Goal: Task Accomplishment & Management: Manage account settings

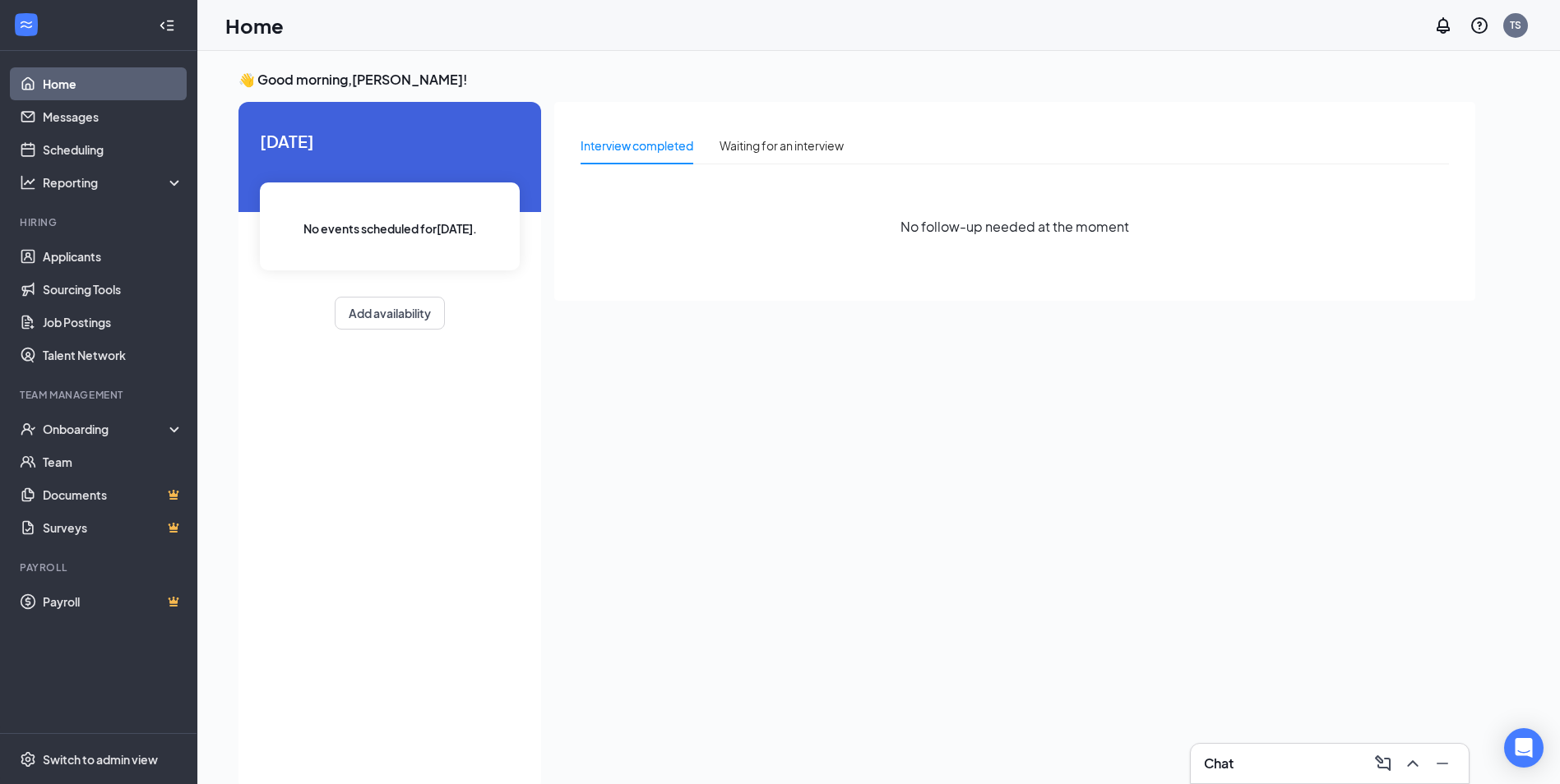
click at [1226, 763] on h3 "Chat" at bounding box center [1218, 764] width 29 height 18
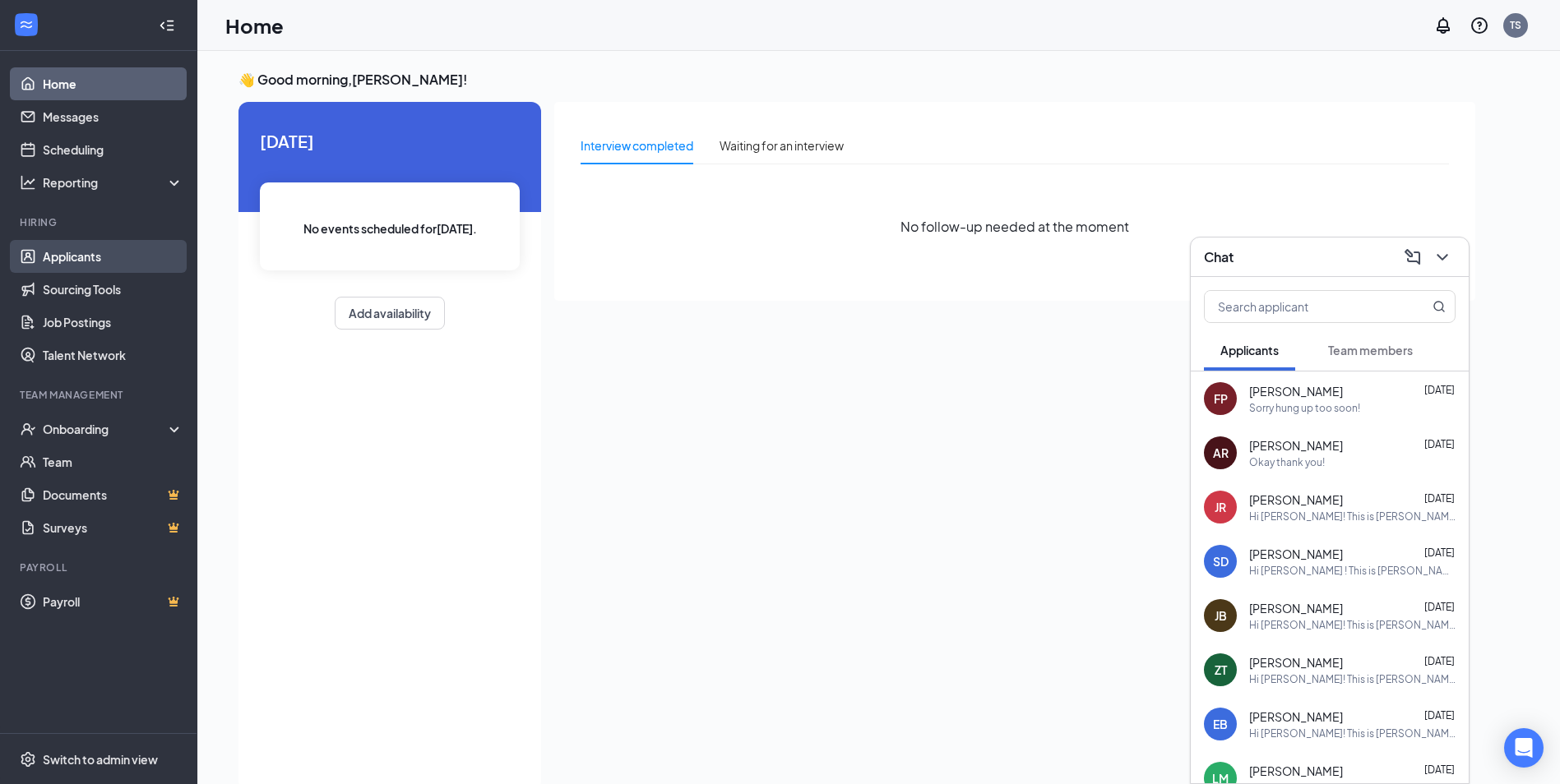
click at [56, 264] on link "Applicants" at bounding box center [113, 256] width 140 height 33
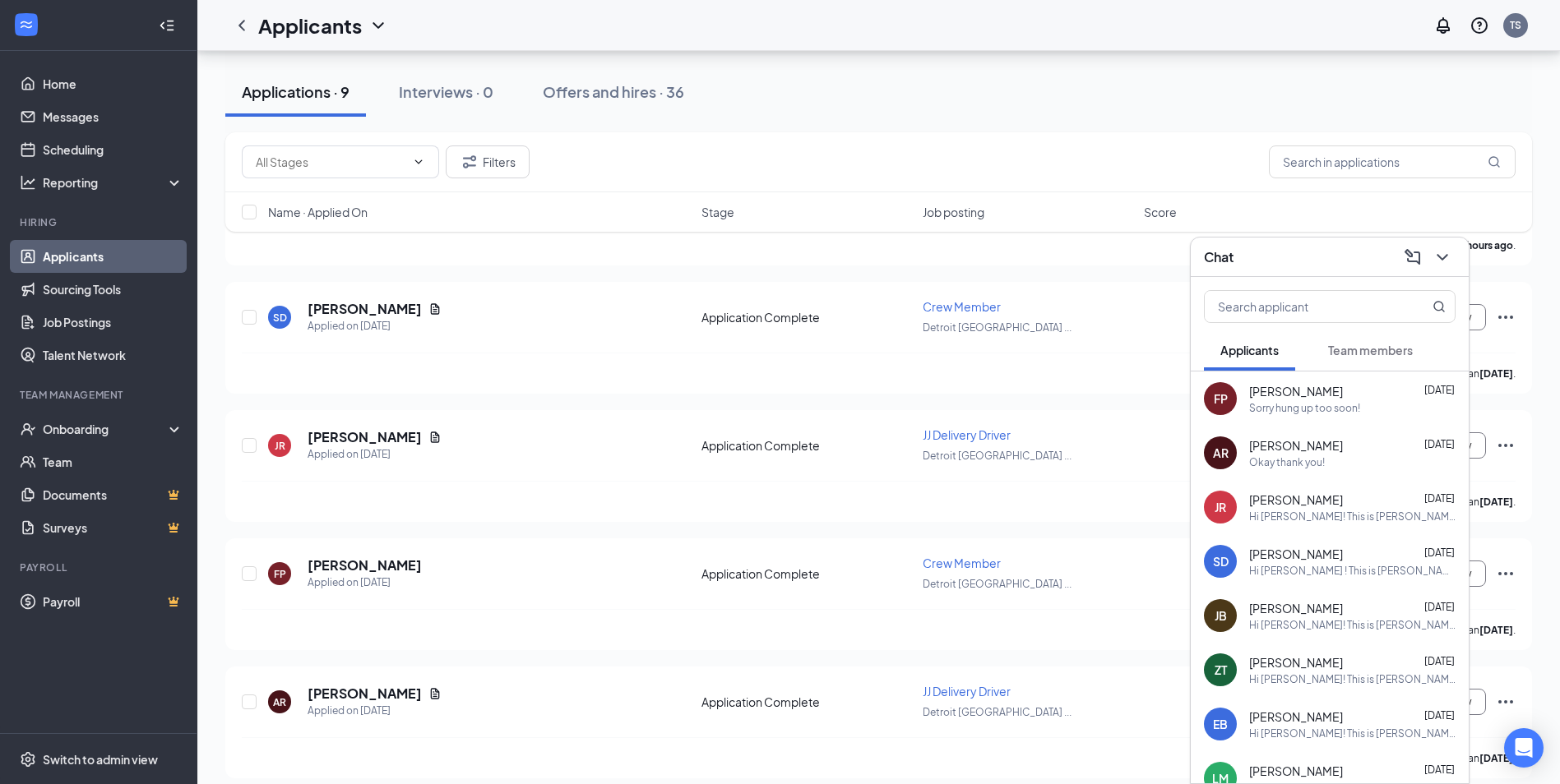
click at [1352, 352] on span "Team members" at bounding box center [1369, 350] width 85 height 15
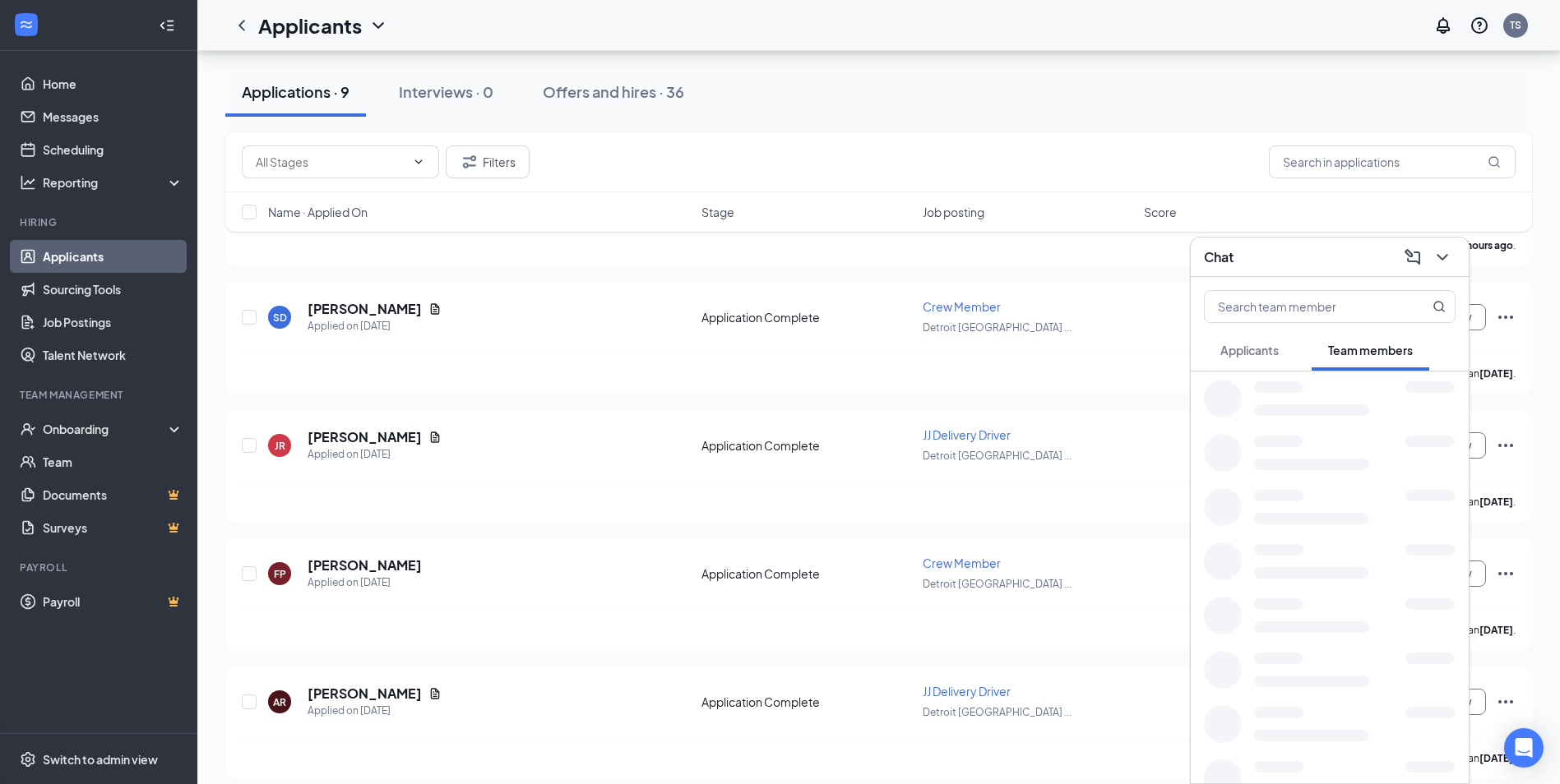
click at [1270, 360] on button "Applicants" at bounding box center [1249, 350] width 91 height 41
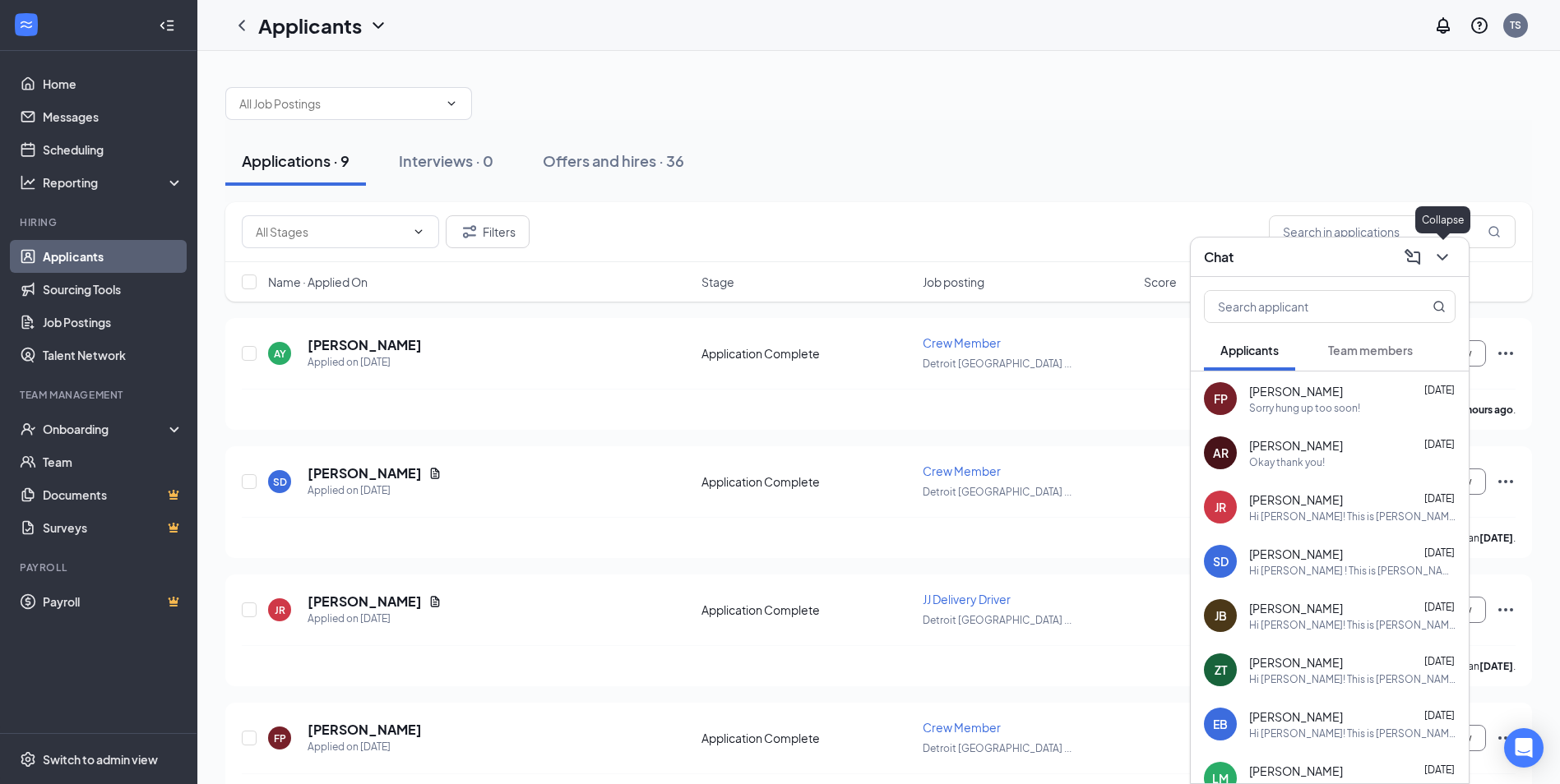
click at [1443, 252] on icon "ChevronDown" at bounding box center [1442, 257] width 20 height 20
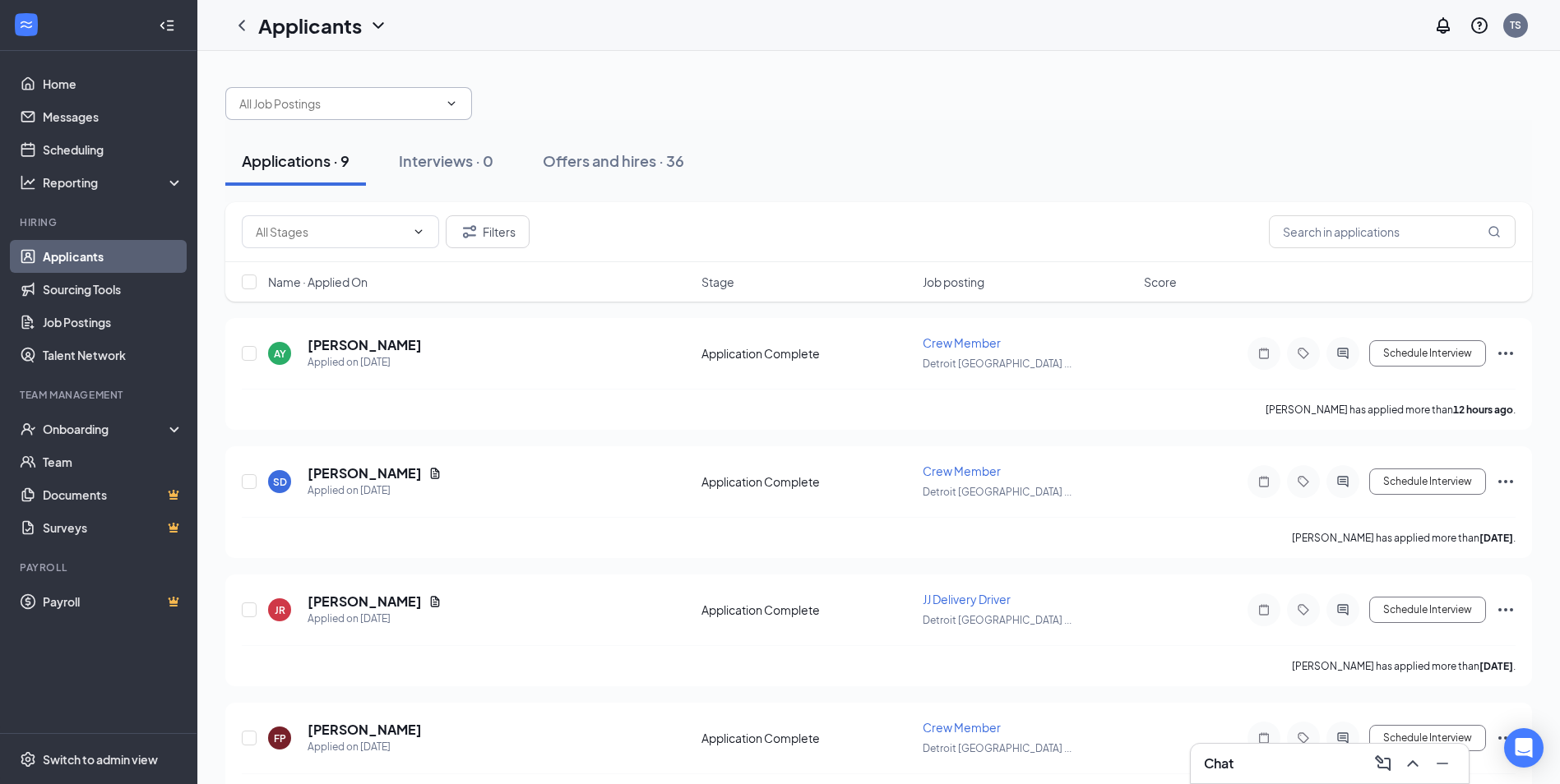
click at [464, 109] on span at bounding box center [348, 104] width 247 height 33
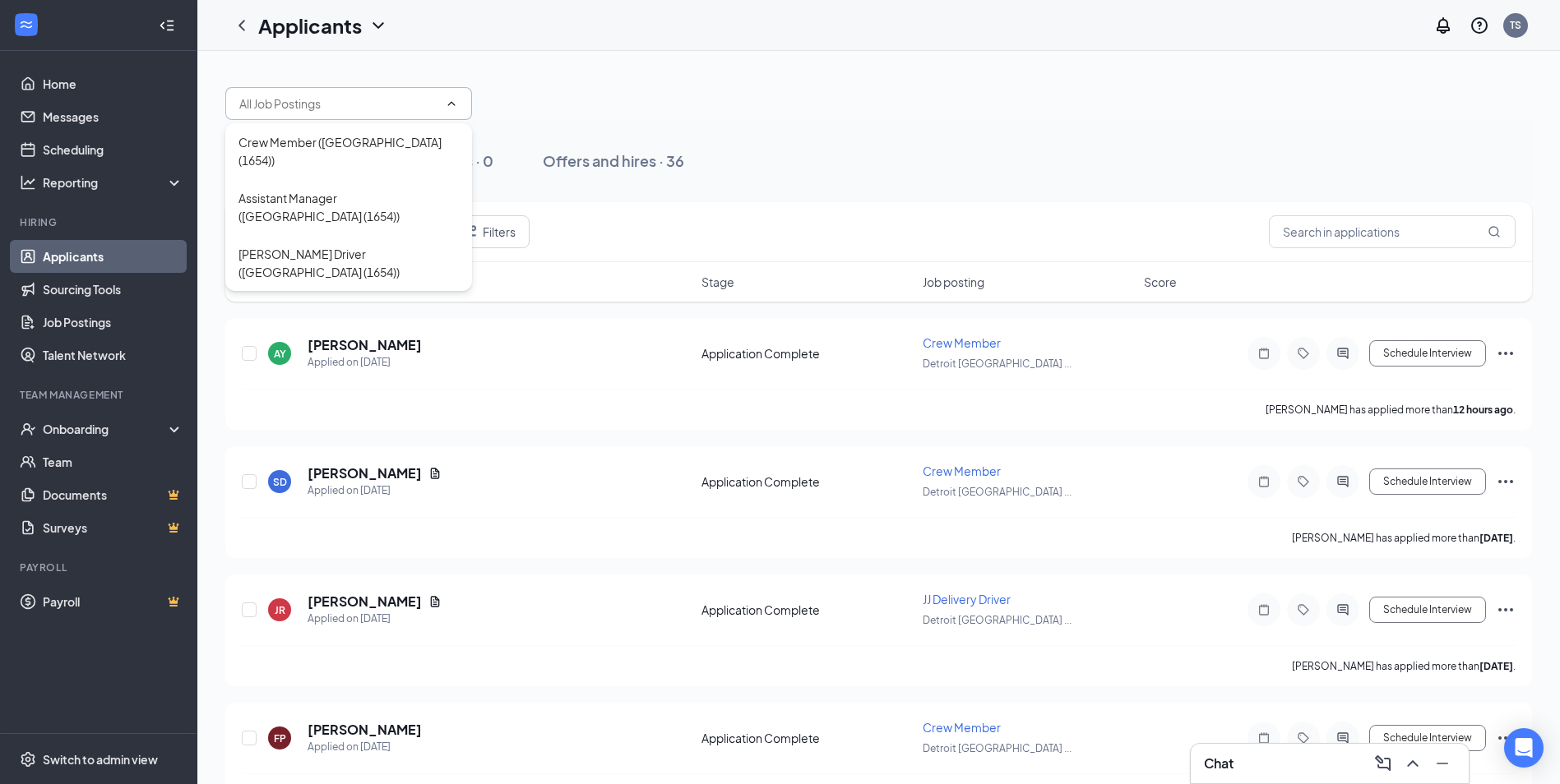
click at [452, 101] on icon "ChevronUp" at bounding box center [451, 103] width 13 height 13
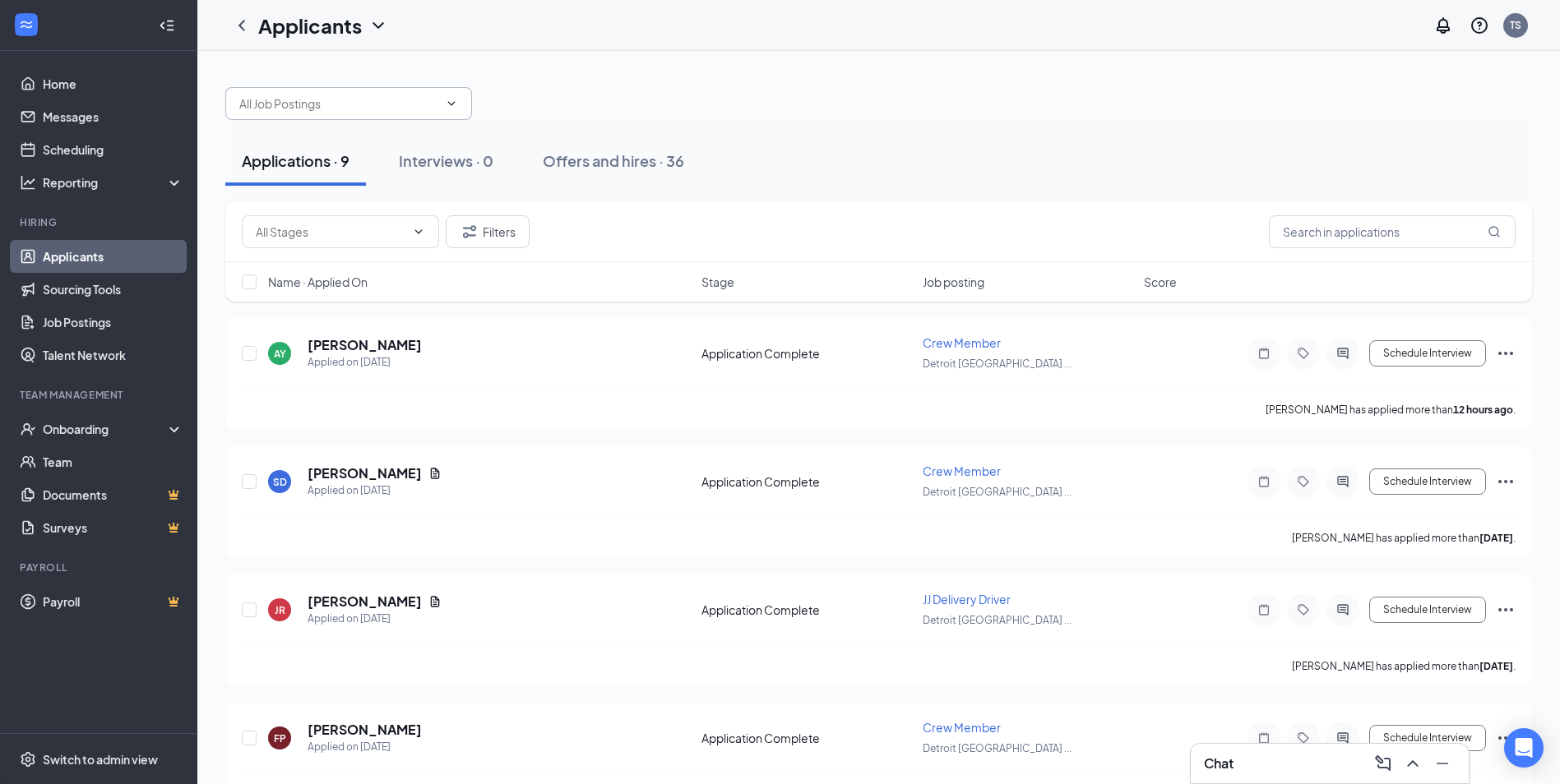
click at [1249, 774] on div "Chat" at bounding box center [1329, 763] width 252 height 26
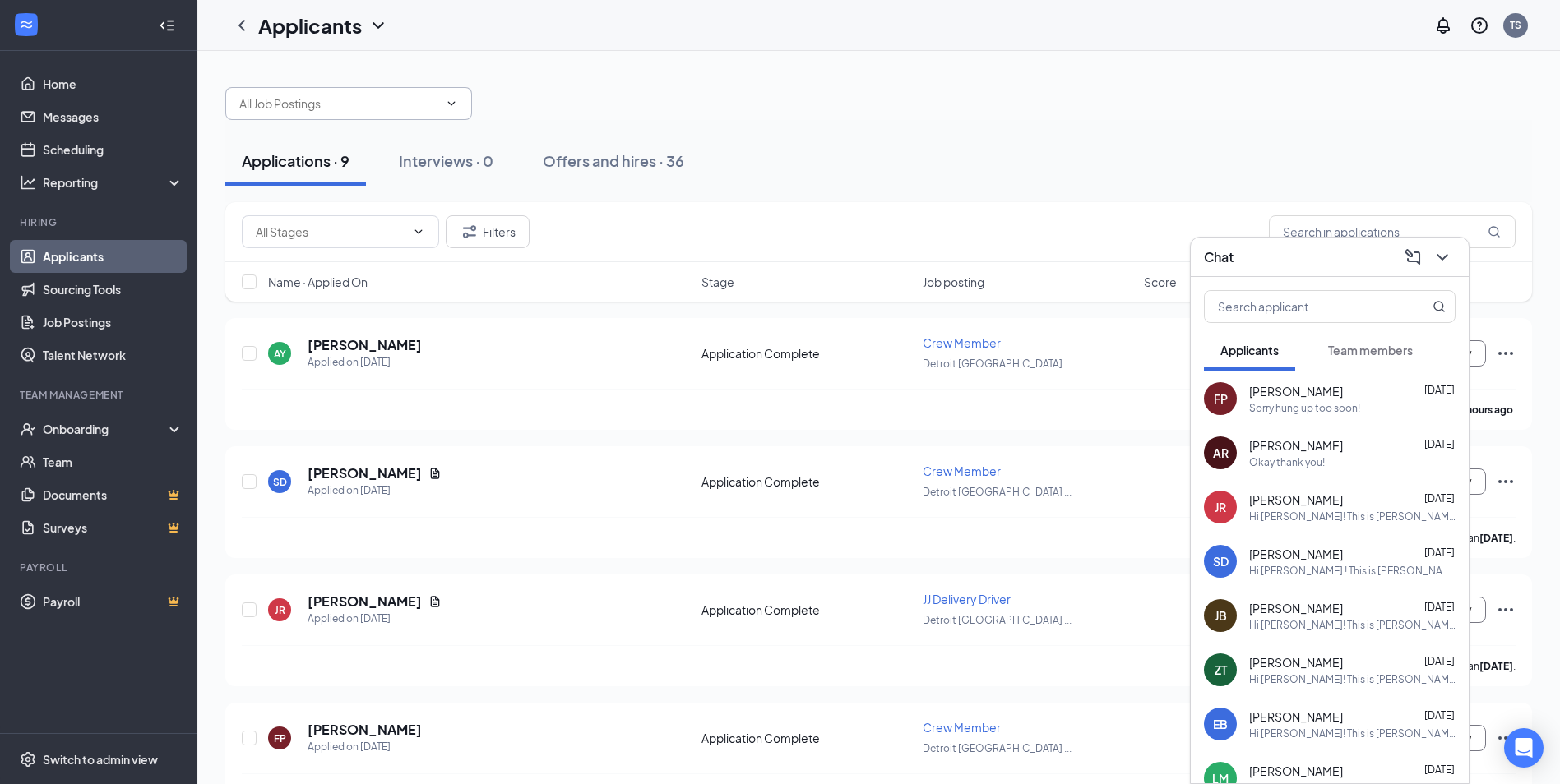
click at [1291, 442] on span "[PERSON_NAME]" at bounding box center [1296, 446] width 94 height 16
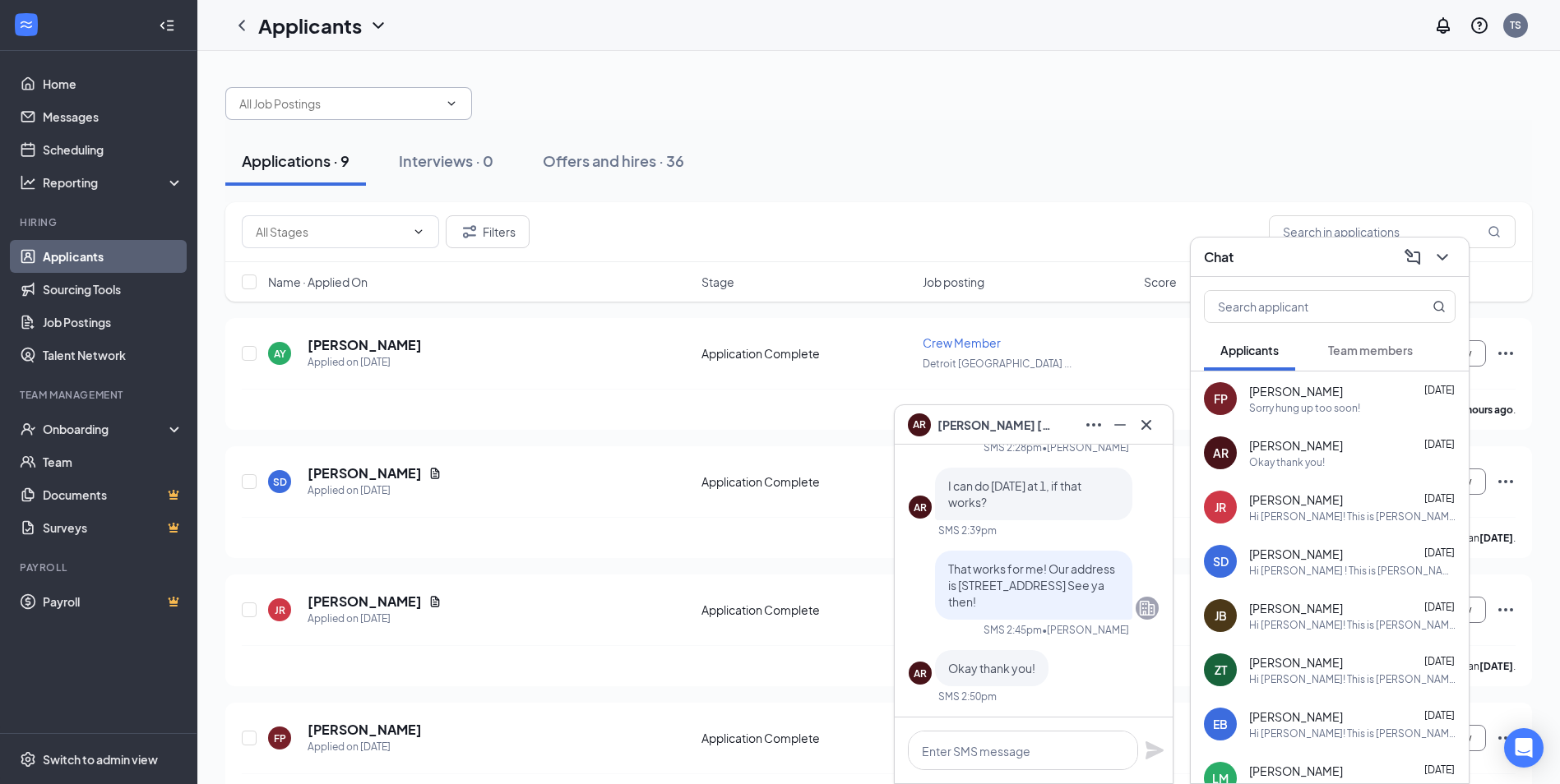
click at [1160, 420] on div "AR [PERSON_NAME]" at bounding box center [1033, 425] width 278 height 39
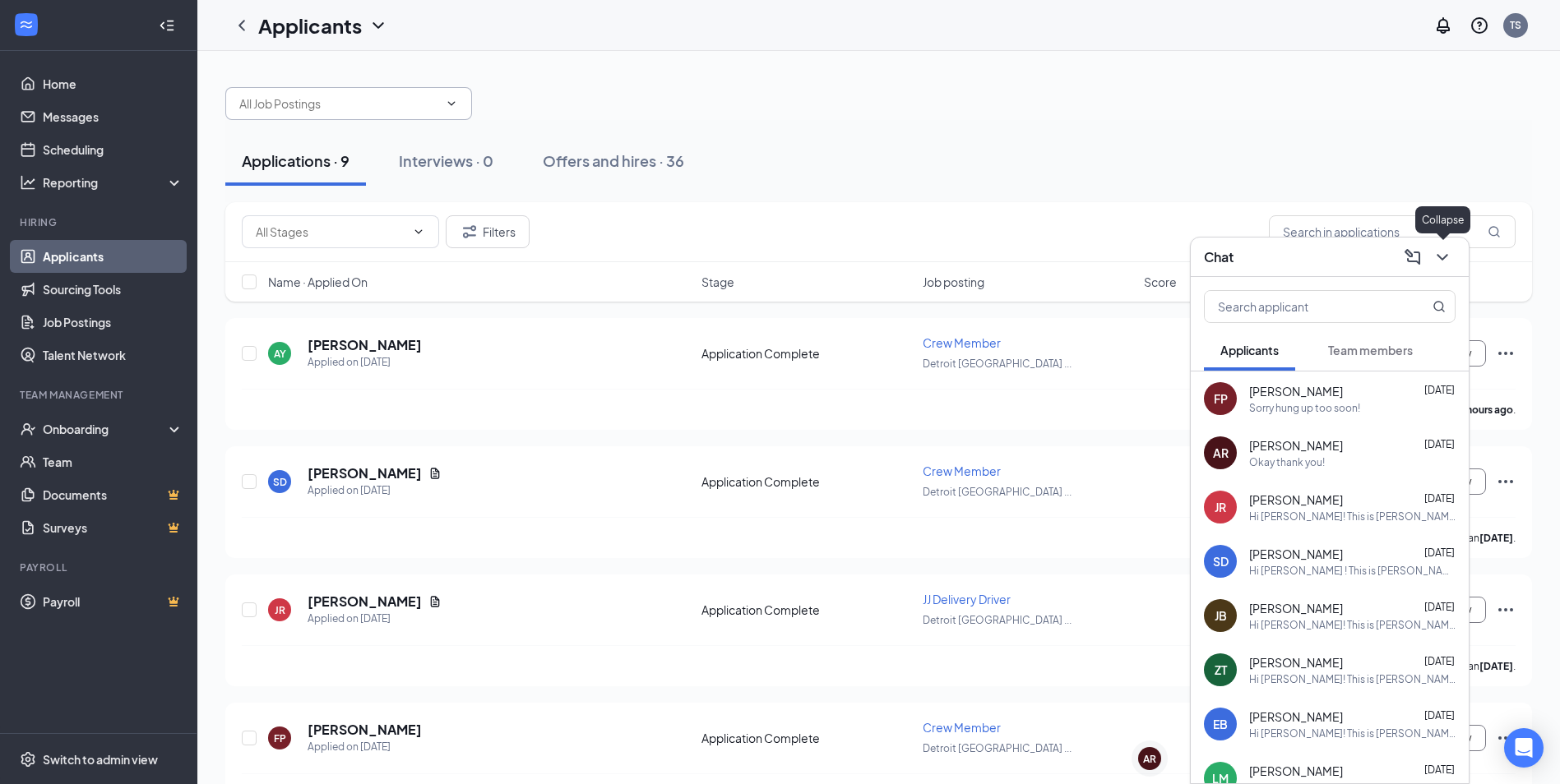
drag, startPoint x: 1448, startPoint y: 261, endPoint x: 1439, endPoint y: 284, distance: 24.7
click at [1446, 264] on icon "ChevronDown" at bounding box center [1442, 257] width 20 height 20
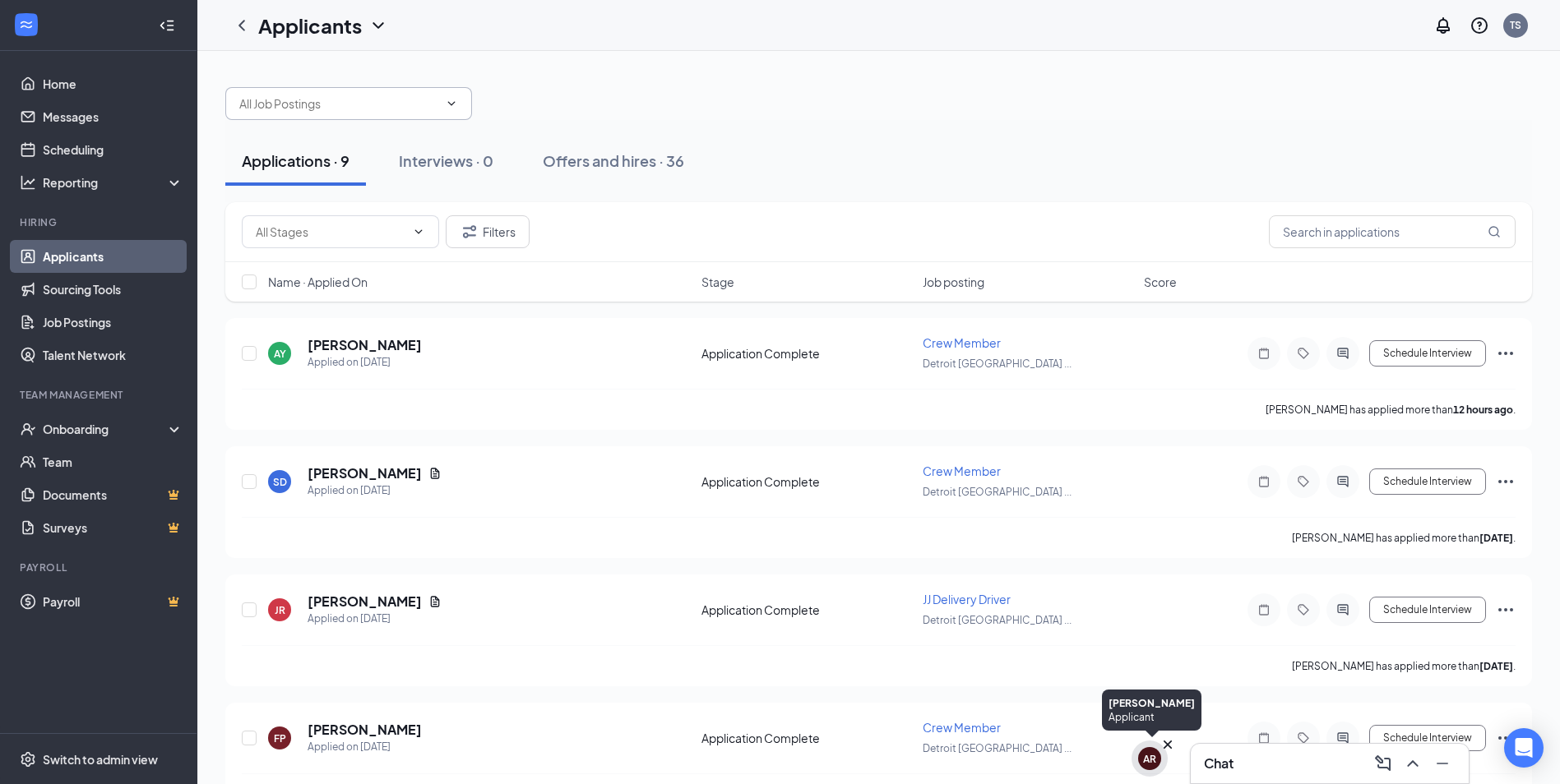
click at [1148, 758] on div "AR" at bounding box center [1149, 758] width 13 height 14
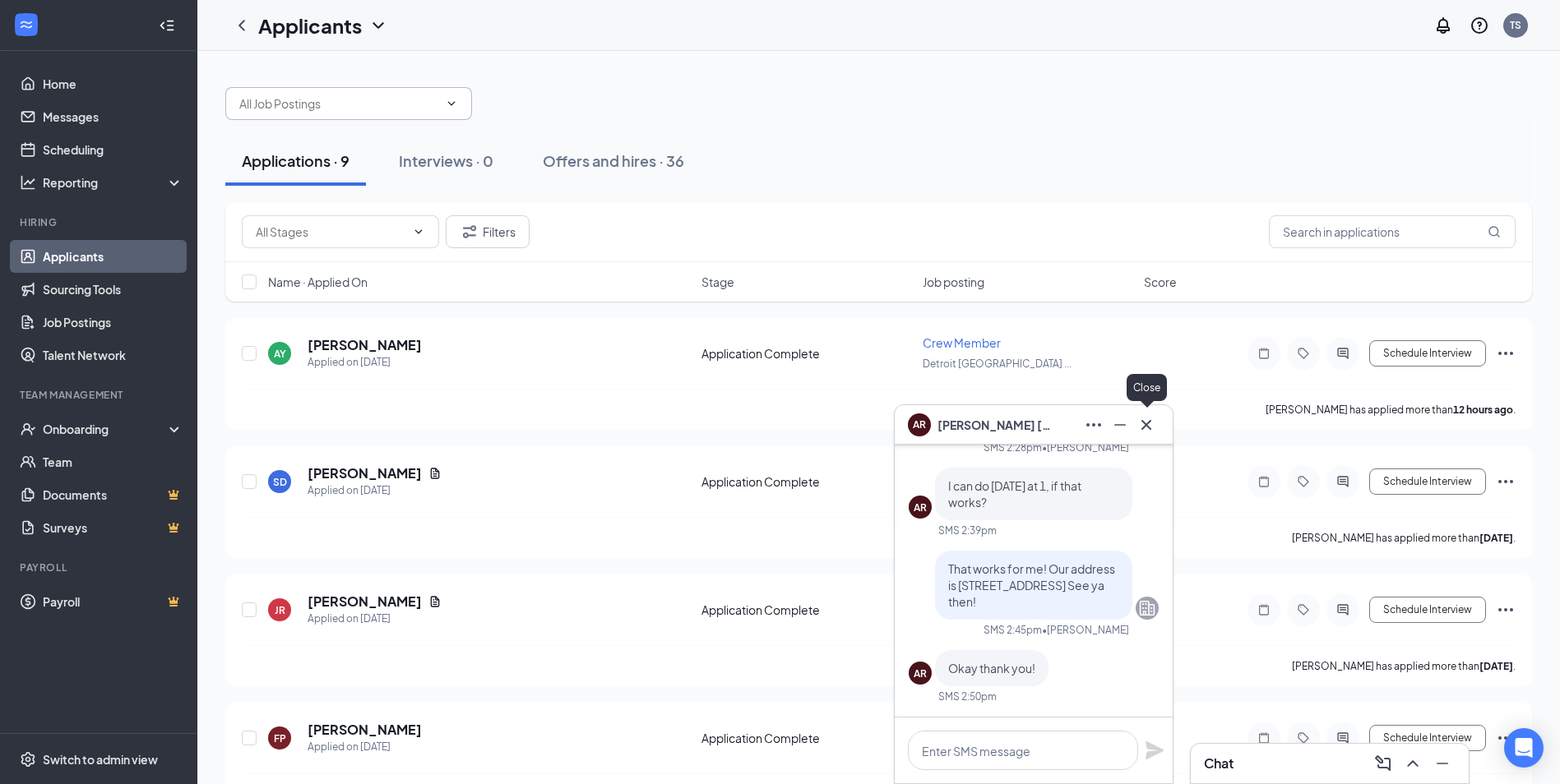
click at [1151, 421] on icon "Cross" at bounding box center [1146, 424] width 10 height 10
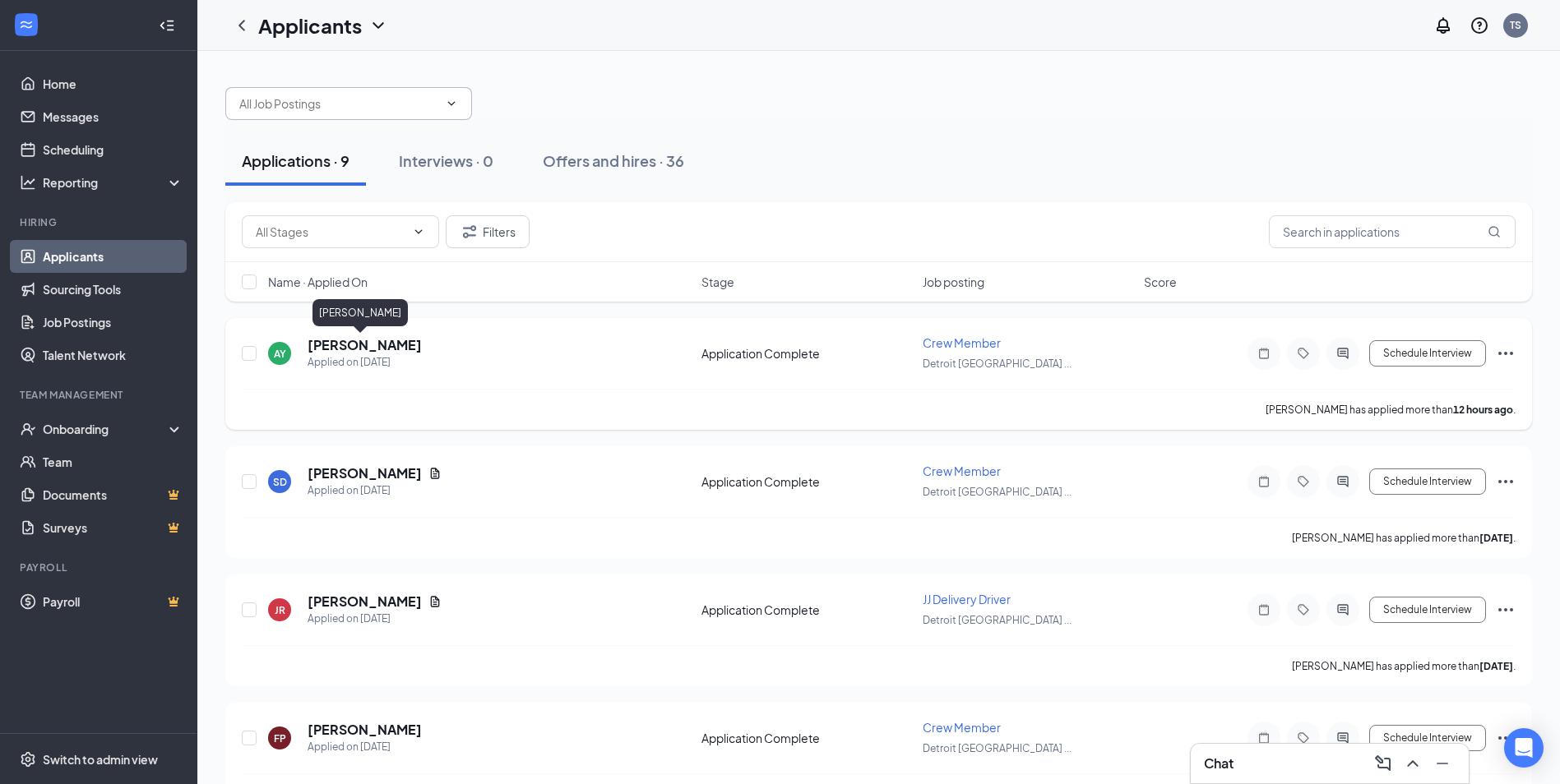
click at [378, 349] on h5 "[PERSON_NAME]" at bounding box center [364, 346] width 114 height 18
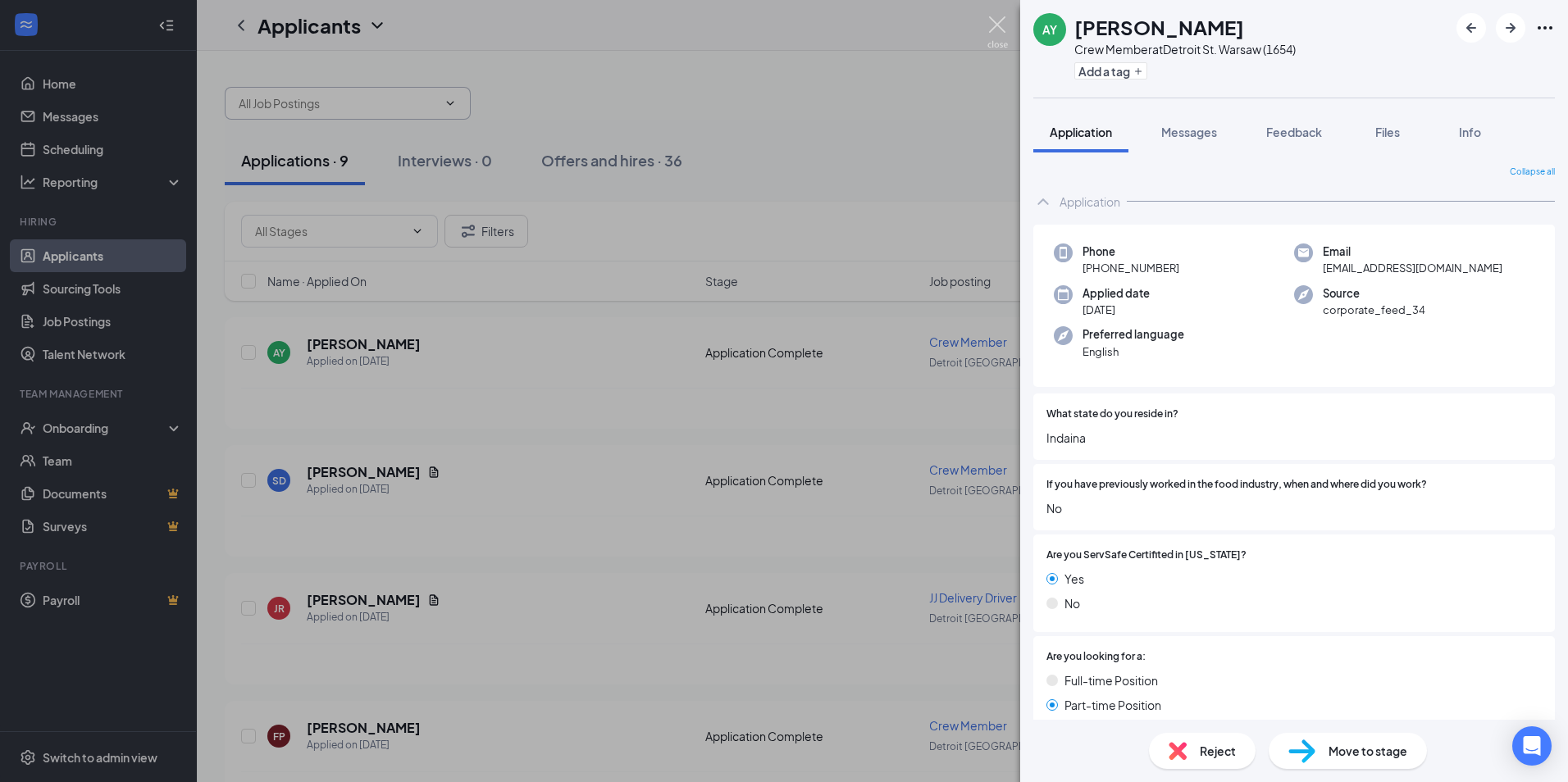
click at [991, 29] on img at bounding box center [998, 32] width 21 height 32
